Goal: Information Seeking & Learning: Learn about a topic

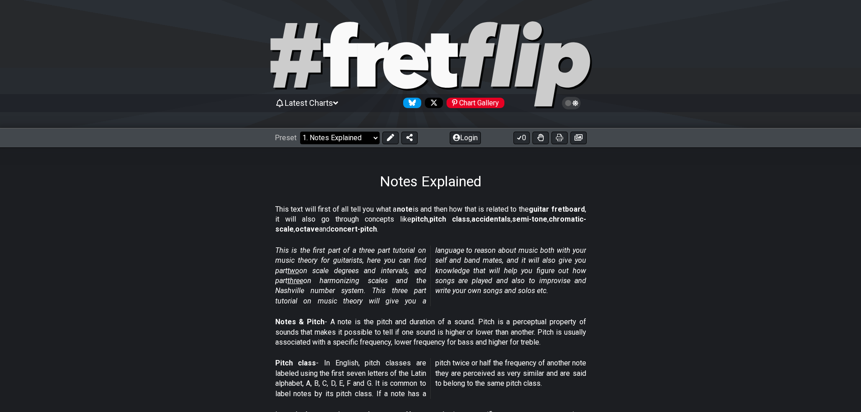
drag, startPoint x: 342, startPoint y: 133, endPoint x: 341, endPoint y: 140, distance: 6.8
click at [342, 133] on select "Welcome to #fretflip! Initial Preset Custom Preset Minor Pentatonic Major Penta…" at bounding box center [340, 138] width 80 height 13
click at [300, 132] on select "Welcome to #fretflip! Initial Preset Custom Preset Minor Pentatonic Major Penta…" at bounding box center [340, 138] width 80 height 13
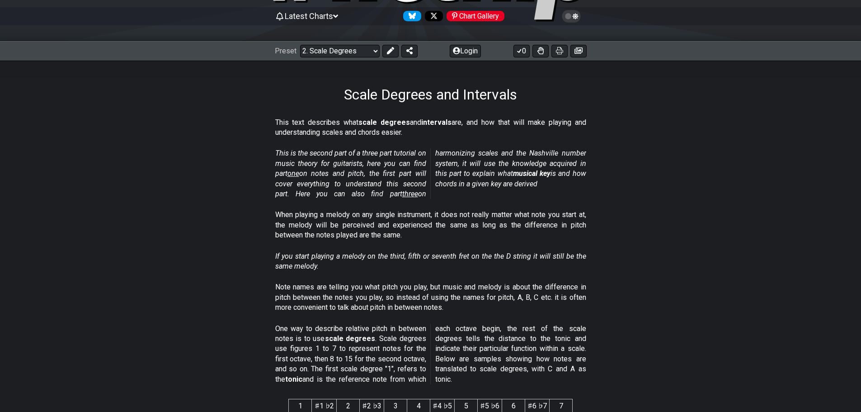
scroll to position [90, 0]
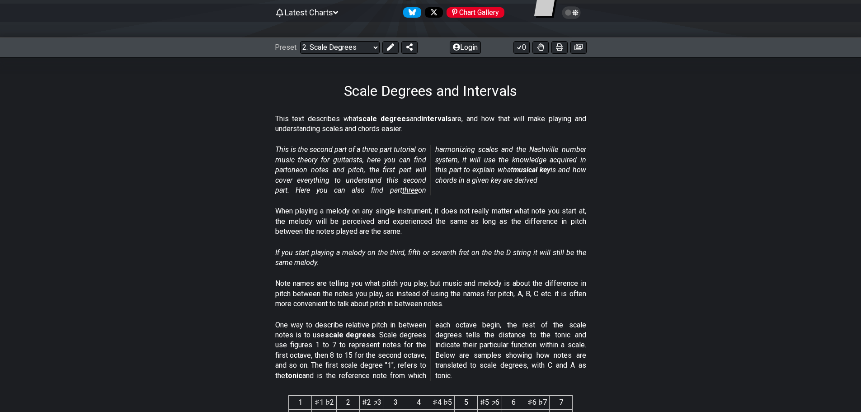
drag, startPoint x: 341, startPoint y: 279, endPoint x: 580, endPoint y: 295, distance: 239.2
click at [580, 295] on p "Note names are telling you what pitch you play, but music and melody is about t…" at bounding box center [430, 293] width 311 height 30
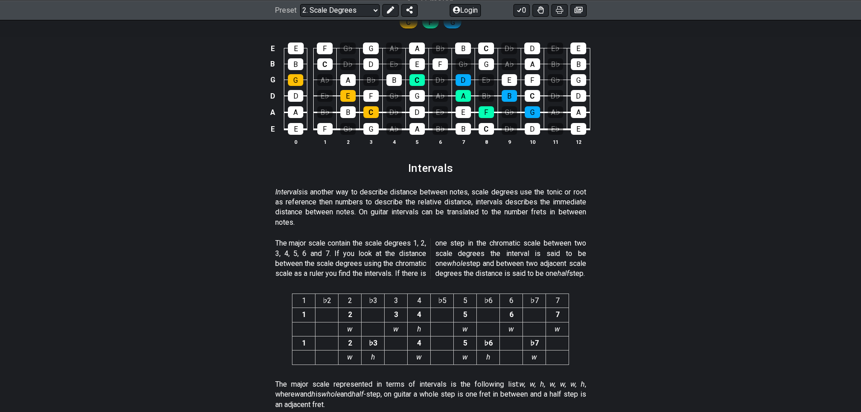
scroll to position [2176, 0]
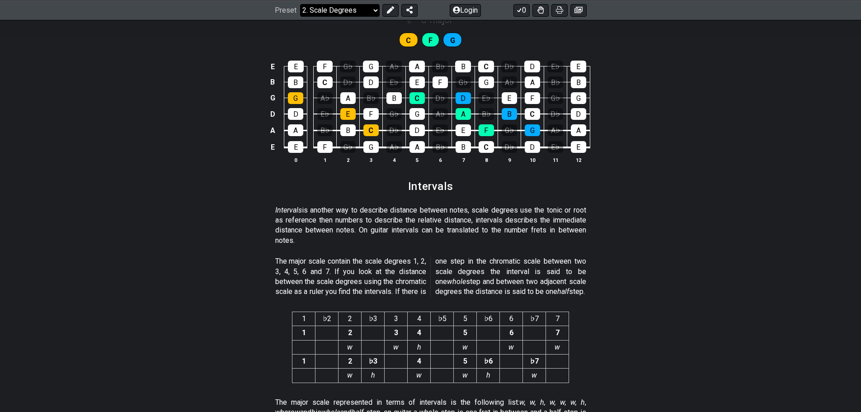
click at [352, 12] on select "Welcome to #fretflip! Initial Preset Custom Preset Minor Pentatonic Major Penta…" at bounding box center [340, 10] width 80 height 13
click at [300, 16] on select "Welcome to #fretflip! Initial Preset Custom Preset Minor Pentatonic Major Penta…" at bounding box center [340, 10] width 80 height 13
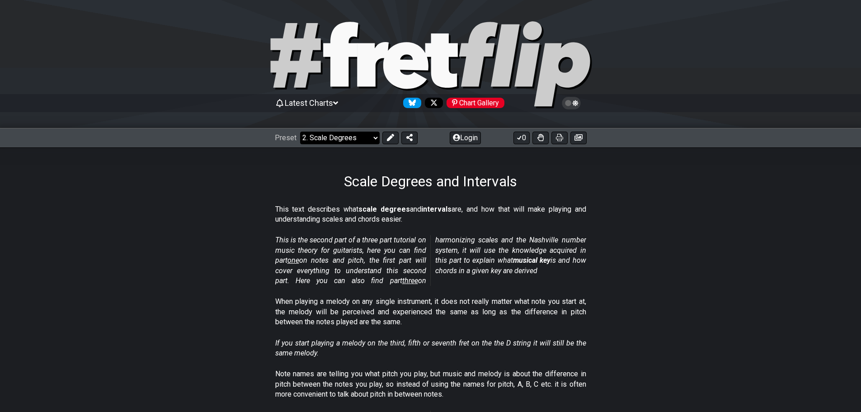
select select "/harmonizing-scales"
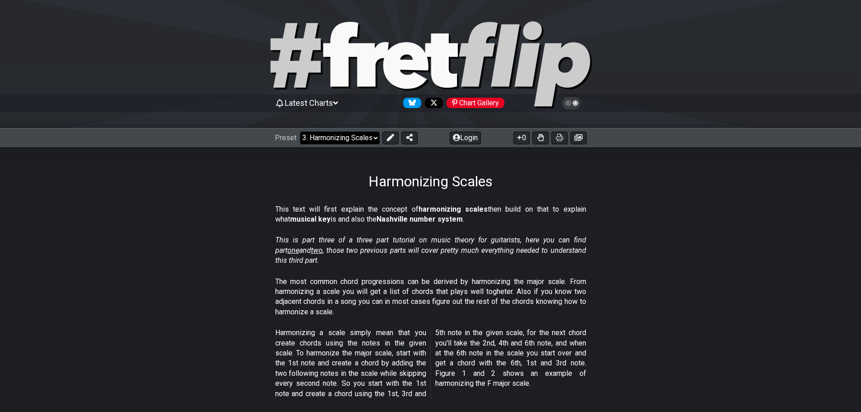
click at [331, 138] on select "Welcome to #fretflip! Initial Preset Custom Preset Minor Pentatonic Major Penta…" at bounding box center [340, 138] width 80 height 13
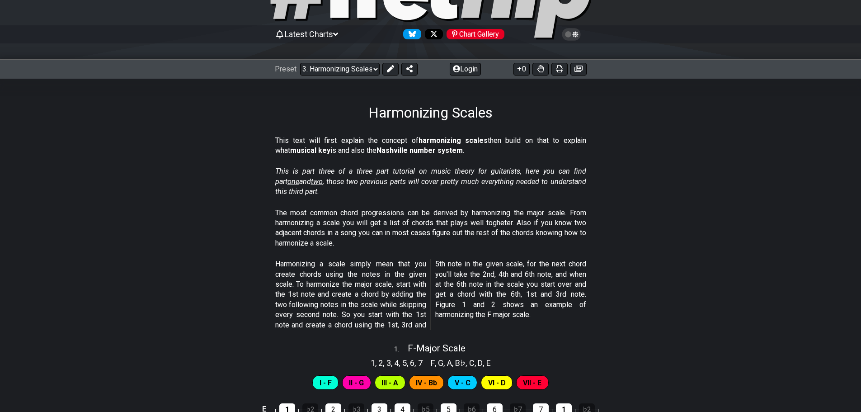
scroll to position [90, 0]
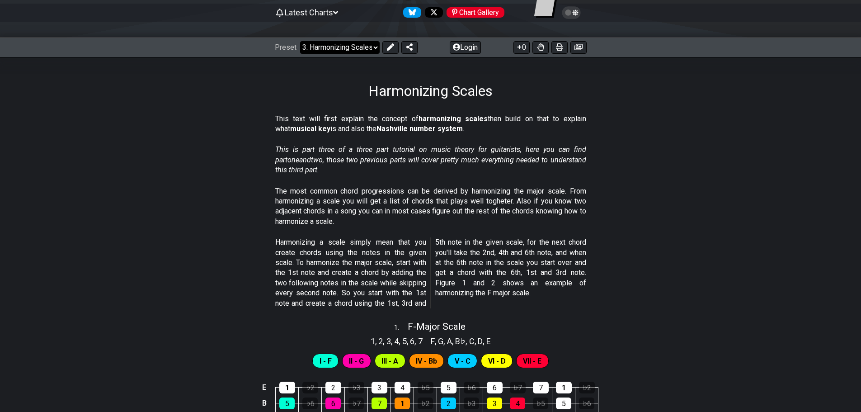
click at [366, 50] on select "Welcome to #fretflip! Initial Preset Custom Preset Minor Pentatonic Major Penta…" at bounding box center [340, 47] width 80 height 13
click at [579, 220] on p "The most common chord progressions can be derived by harmonizing the major scal…" at bounding box center [430, 206] width 311 height 41
